Goal: Task Accomplishment & Management: Complete application form

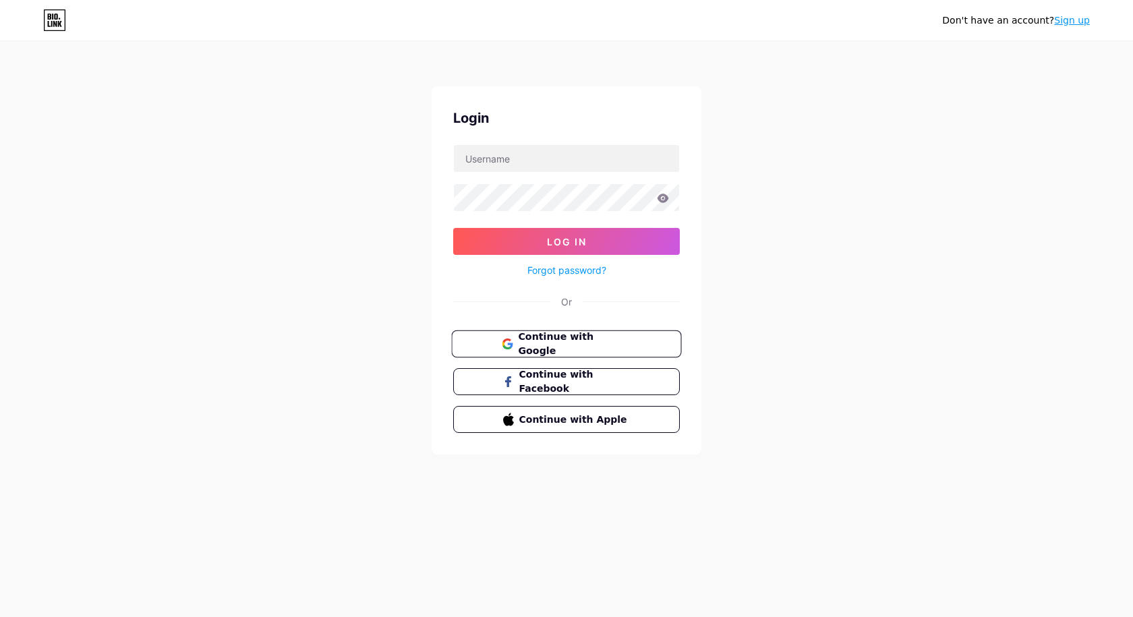
click at [573, 343] on span "Continue with Google" at bounding box center [574, 344] width 113 height 29
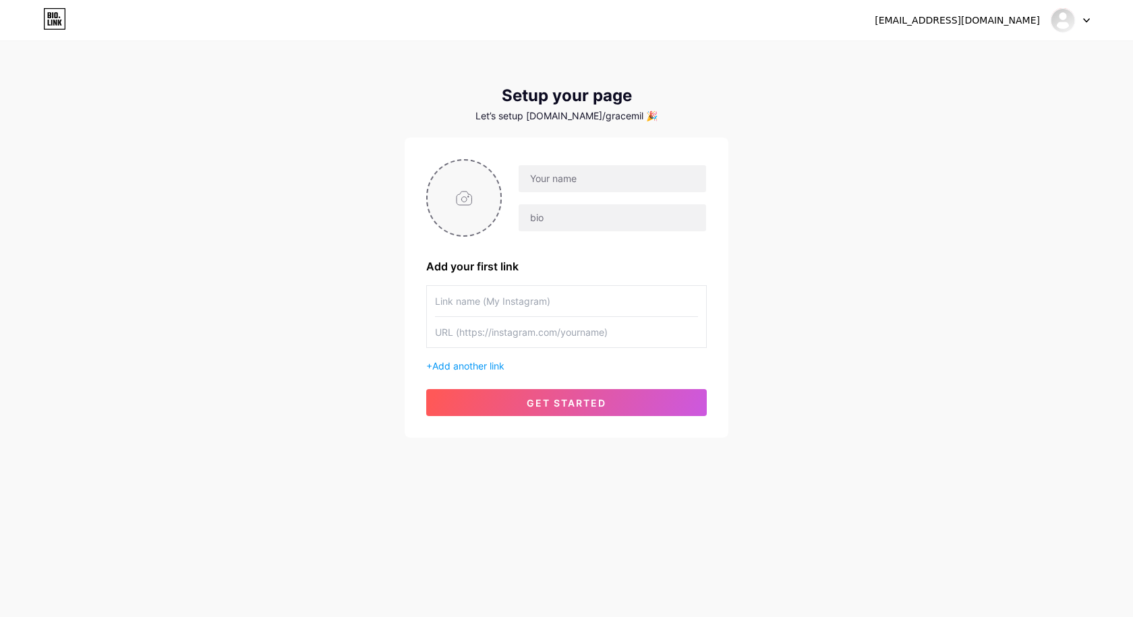
click at [476, 201] on input "file" at bounding box center [464, 197] width 73 height 75
type input "C:\fakepath\download.jpg"
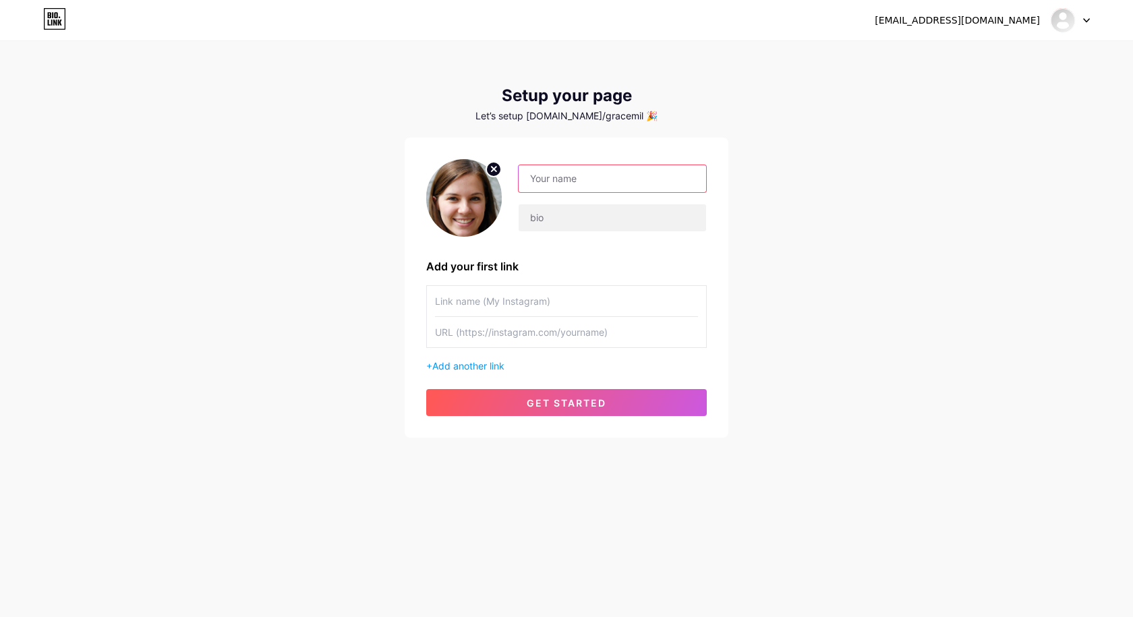
click at [551, 181] on input "text" at bounding box center [612, 178] width 187 height 27
type input "[PERSON_NAME]"
click at [579, 215] on input "text" at bounding box center [612, 217] width 187 height 27
paste input "More than just oil—it's a health elixir. MALMI Elixir cold-presses seeds in woo…"
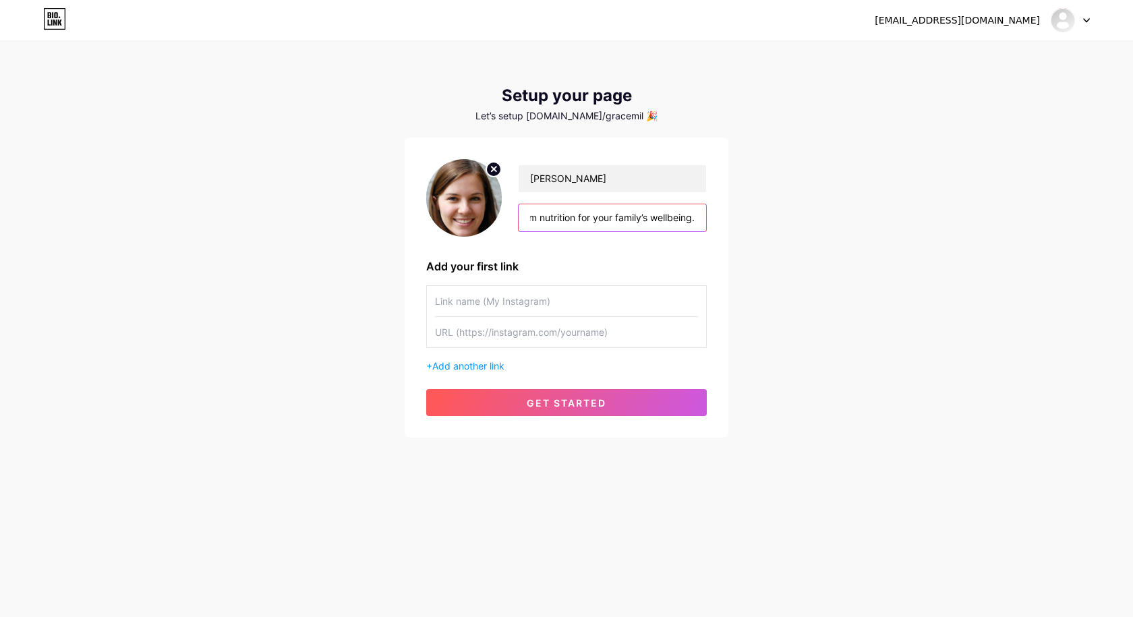
type input "More than just oil—it's a health elixir. MALMI Elixir cold-presses seeds in woo…"
click at [488, 306] on input "text" at bounding box center [566, 301] width 263 height 30
paste input "Wooden cold pressed oil"
type input "Wooden cold pressed oil"
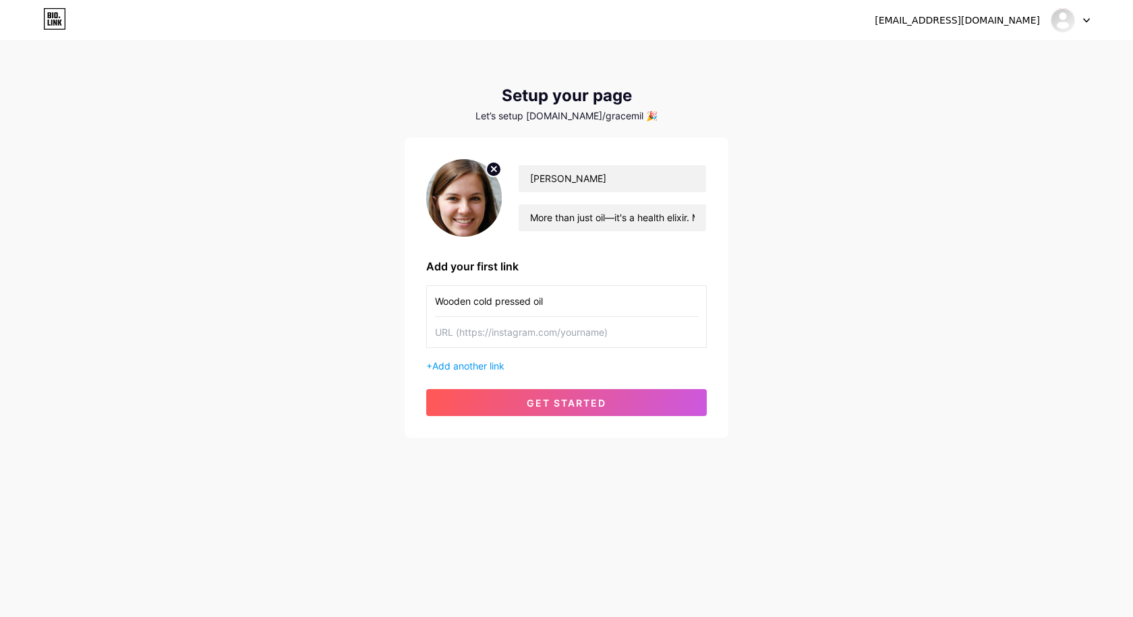
click at [486, 329] on input "text" at bounding box center [566, 332] width 263 height 30
paste input "https://malmilifestyle.com/"
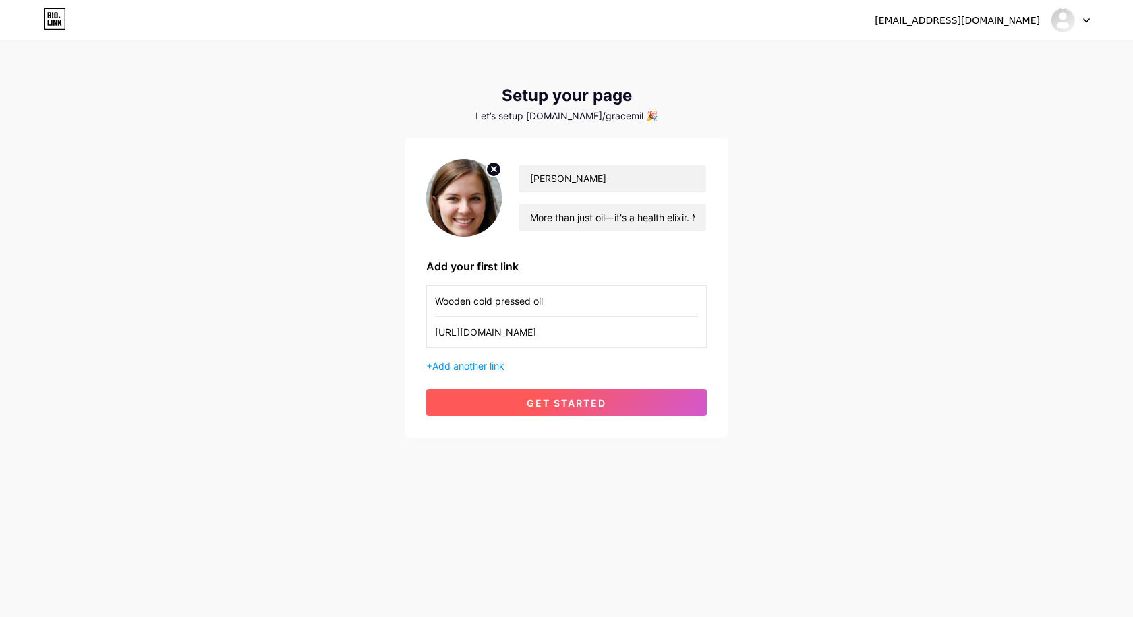
type input "https://malmilifestyle.com/"
click at [498, 397] on button "get started" at bounding box center [566, 402] width 281 height 27
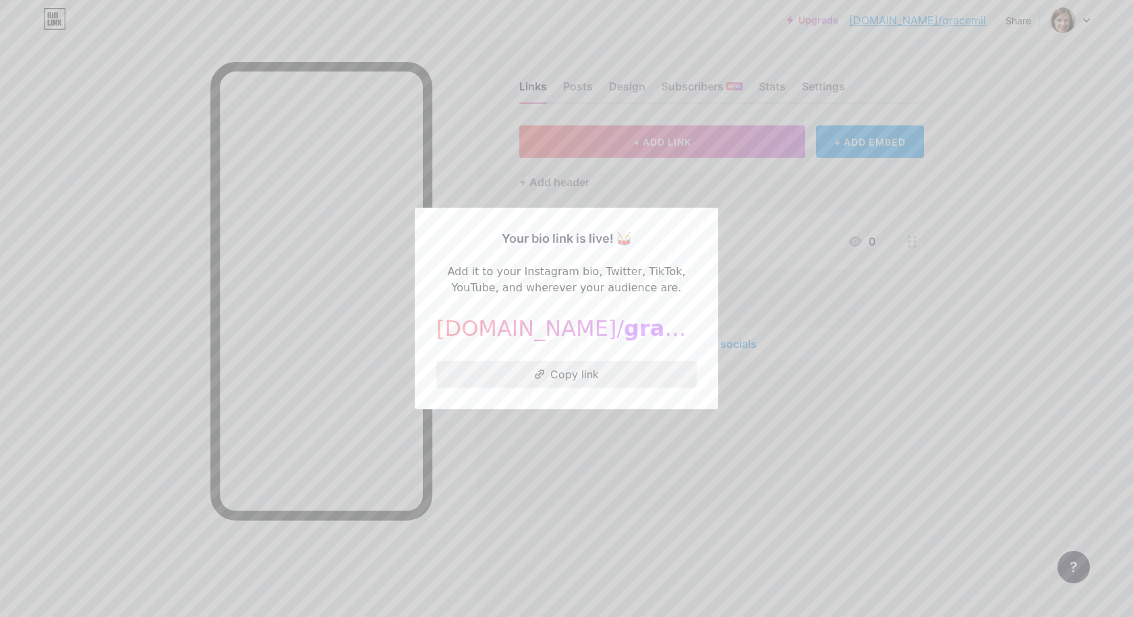
click at [529, 377] on button "Copy link" at bounding box center [566, 374] width 260 height 27
